Goal: Task Accomplishment & Management: Use online tool/utility

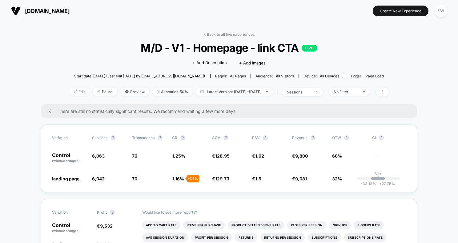
click at [70, 90] on span "Edit" at bounding box center [79, 91] width 20 height 8
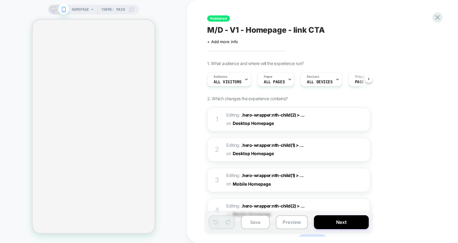
scroll to position [0, 0]
click at [273, 84] on span "ALL PAGES" at bounding box center [273, 82] width 21 height 4
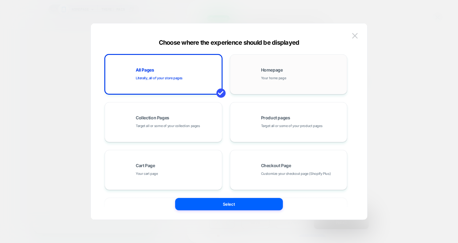
click at [269, 82] on div "Homepage Your home page" at bounding box center [288, 74] width 111 height 34
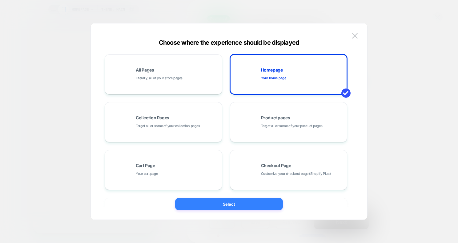
click at [235, 207] on button "Select" at bounding box center [229, 204] width 108 height 12
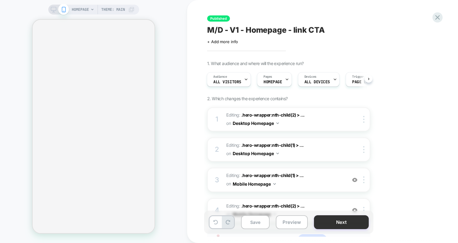
click at [347, 220] on button "Next" at bounding box center [341, 222] width 55 height 14
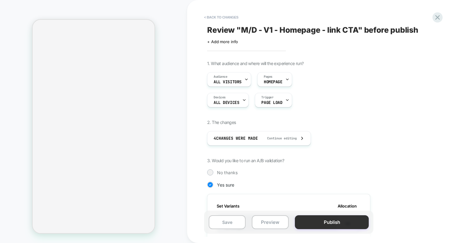
click at [322, 223] on button "Publish" at bounding box center [332, 222] width 74 height 14
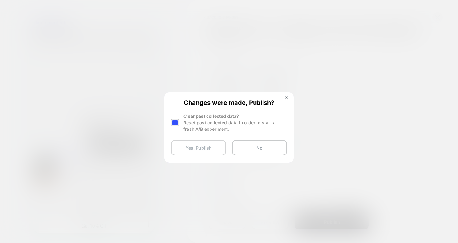
scroll to position [0, 0]
click at [197, 144] on button "Yes, Publish" at bounding box center [198, 147] width 55 height 15
